Goal: Task Accomplishment & Management: Manage account settings

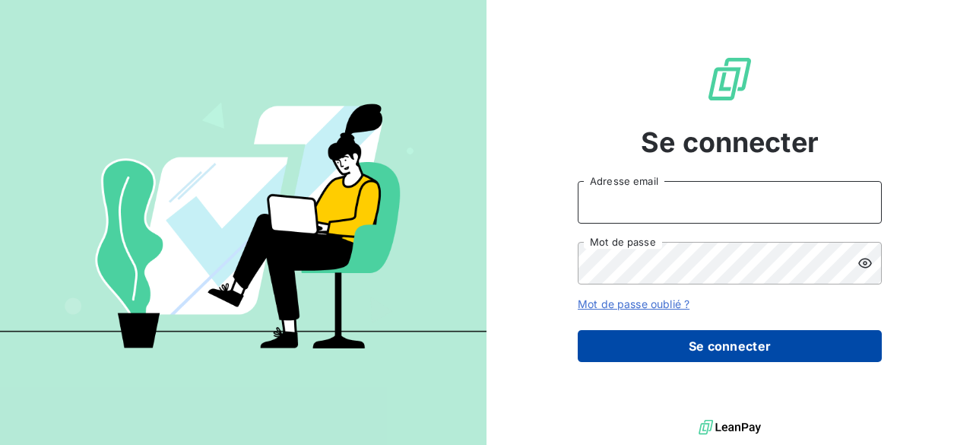
type input "[PERSON_NAME][EMAIL_ADDRESS][PERSON_NAME][DOMAIN_NAME]"
click at [707, 343] on button "Se connecter" at bounding box center [730, 346] width 304 height 32
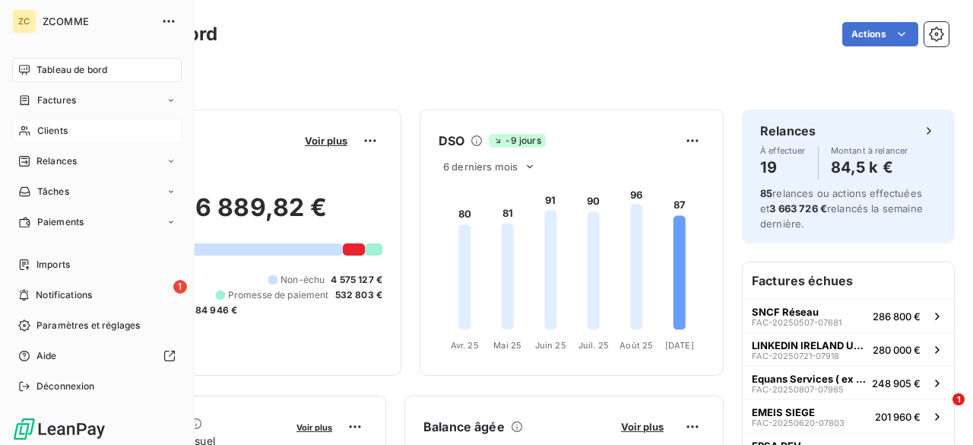
click at [53, 126] on span "Clients" at bounding box center [52, 131] width 30 height 14
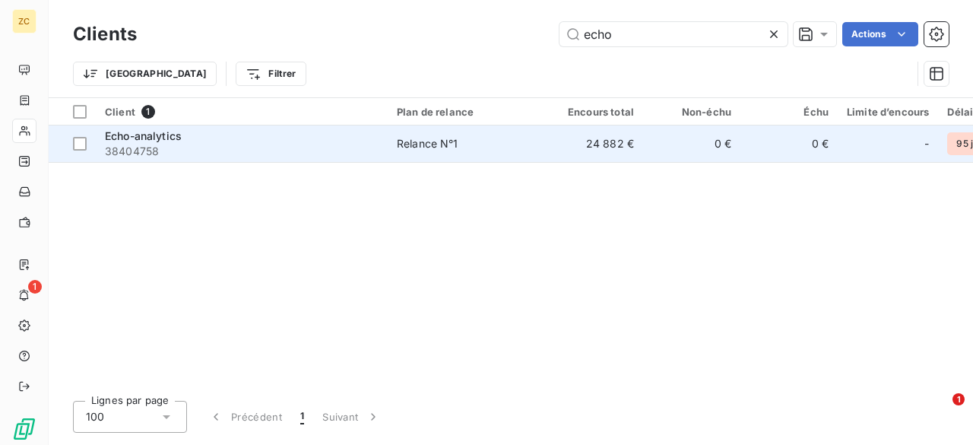
type input "echo"
click at [265, 144] on span "38404758" at bounding box center [242, 151] width 274 height 15
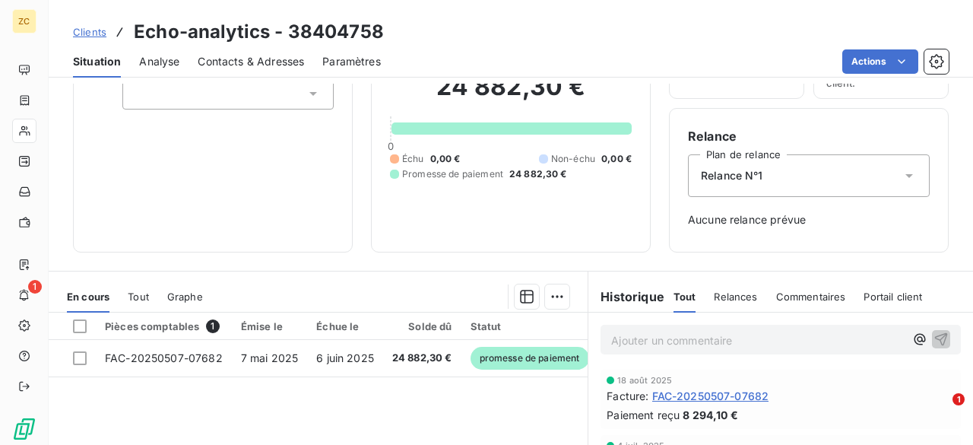
scroll to position [228, 0]
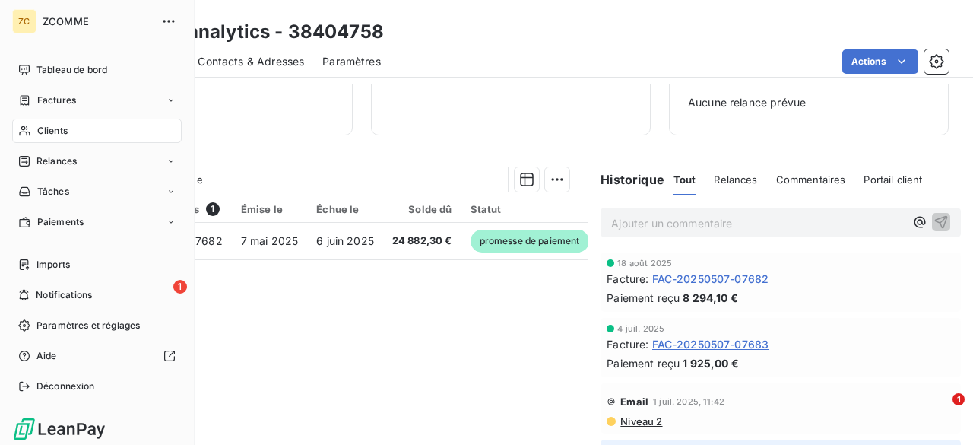
click at [57, 134] on span "Clients" at bounding box center [52, 131] width 30 height 14
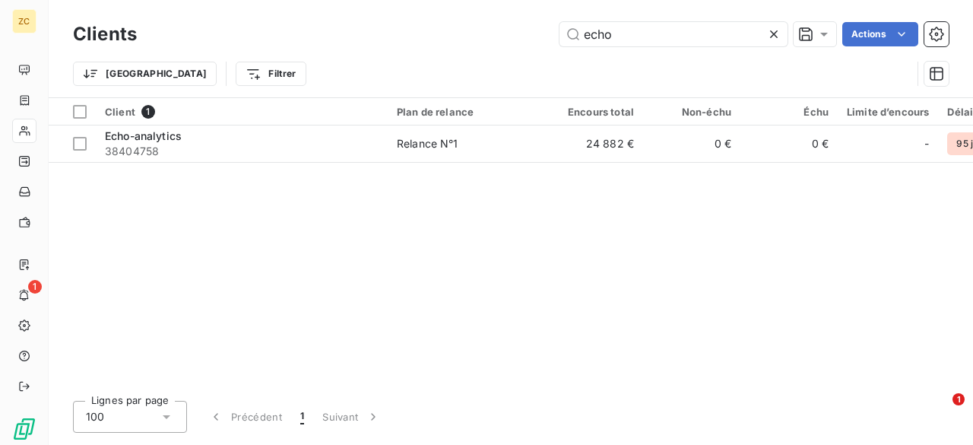
drag, startPoint x: 666, startPoint y: 33, endPoint x: 475, endPoint y: 33, distance: 190.8
click at [475, 33] on div "echo Actions" at bounding box center [552, 34] width 794 height 24
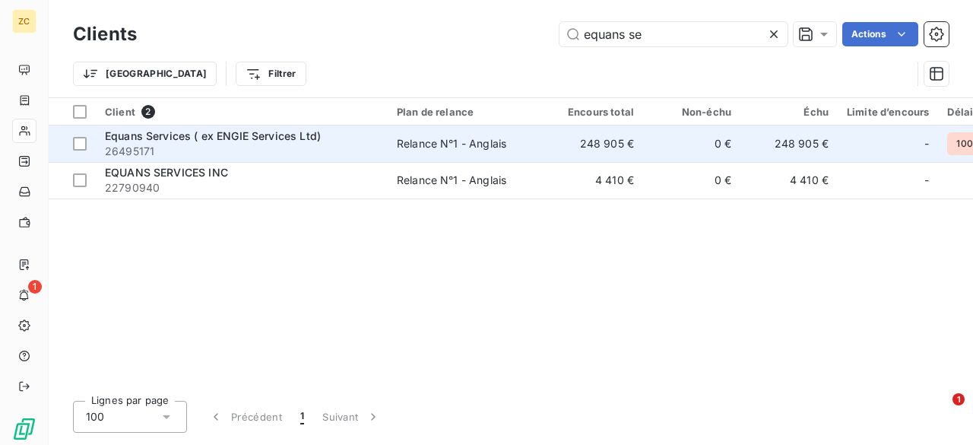
type input "equans se"
click at [217, 135] on span "Equans Services ( ex ENGIE Services Ltd)" at bounding box center [213, 135] width 216 height 13
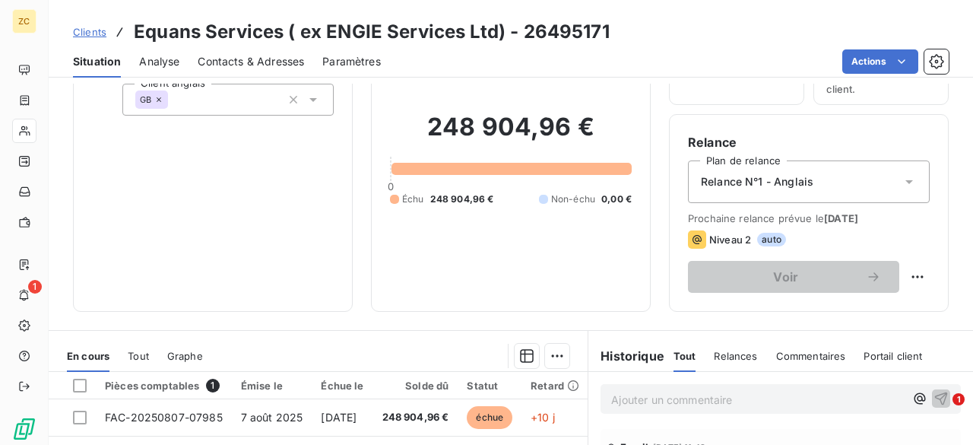
scroll to position [152, 0]
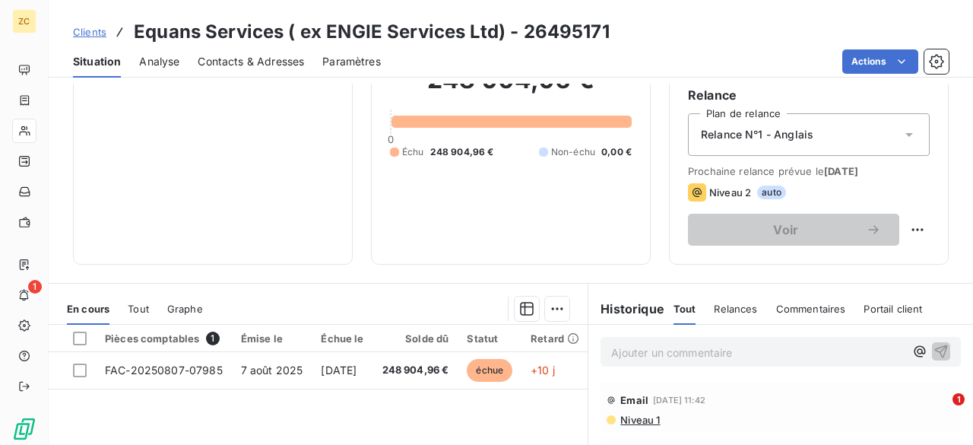
click at [270, 60] on span "Contacts & Adresses" at bounding box center [251, 61] width 106 height 15
